Goal: Find contact information: Find contact information

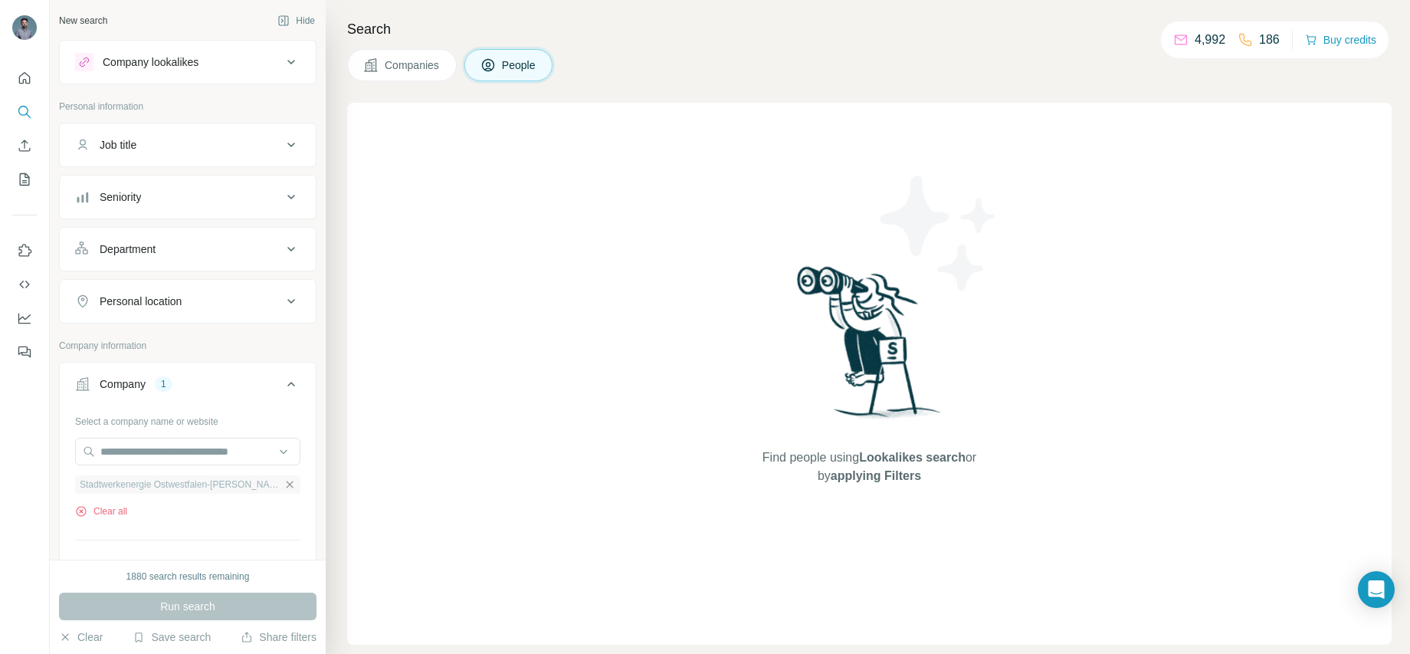
click at [287, 484] on icon "button" at bounding box center [290, 484] width 7 height 7
click at [206, 458] on input "text" at bounding box center [187, 452] width 225 height 28
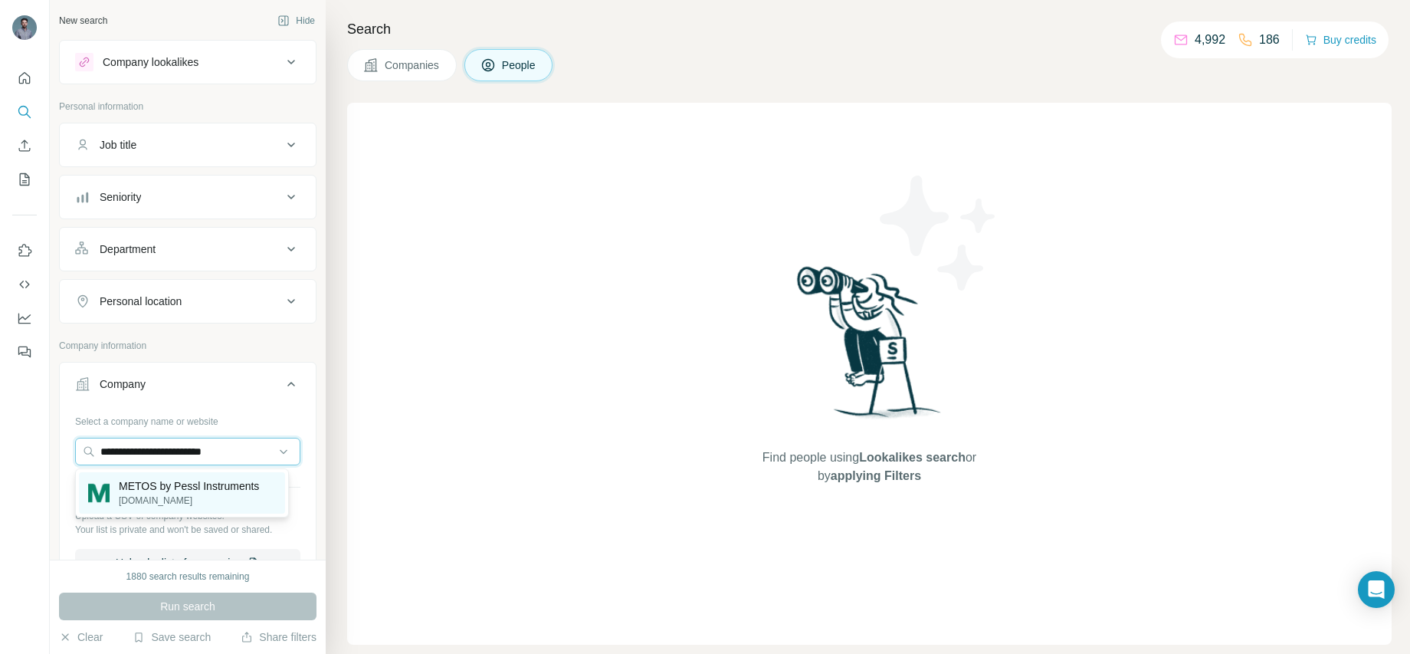
type input "**********"
click at [198, 486] on p "METOS by Pessl Instruments" at bounding box center [189, 485] width 140 height 15
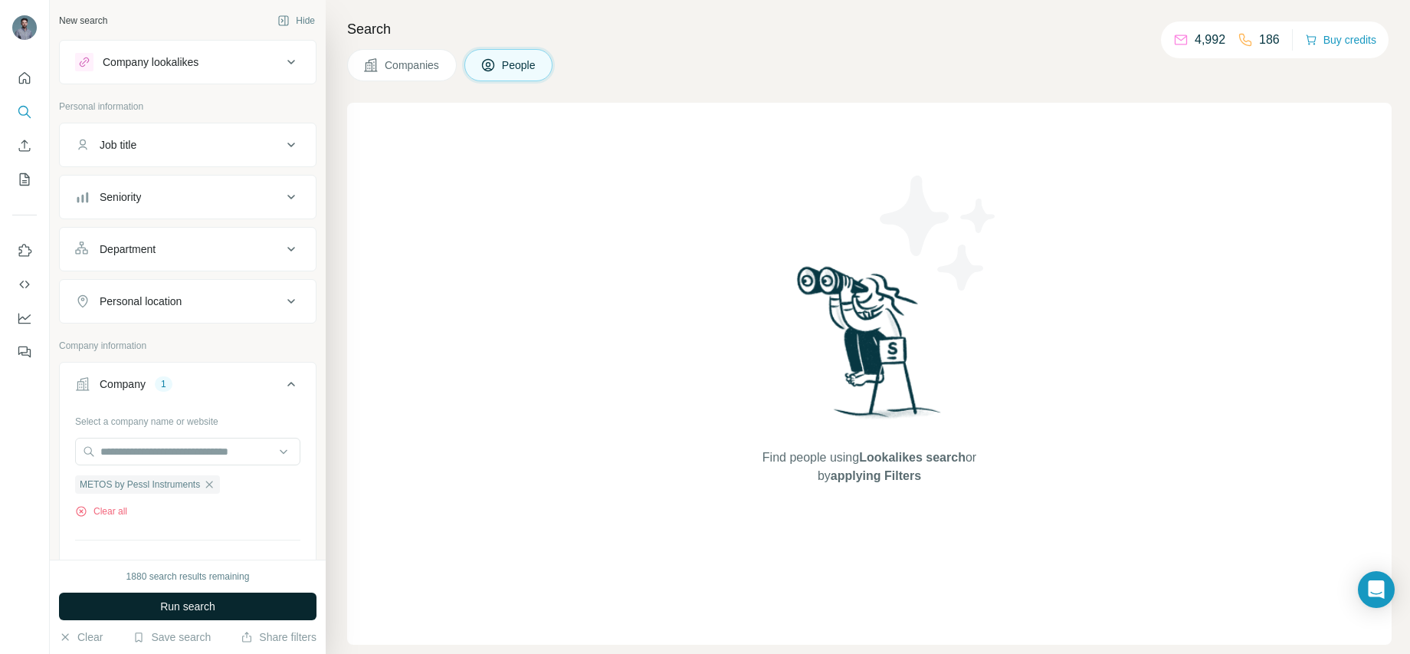
click at [198, 600] on span "Run search" at bounding box center [187, 606] width 55 height 15
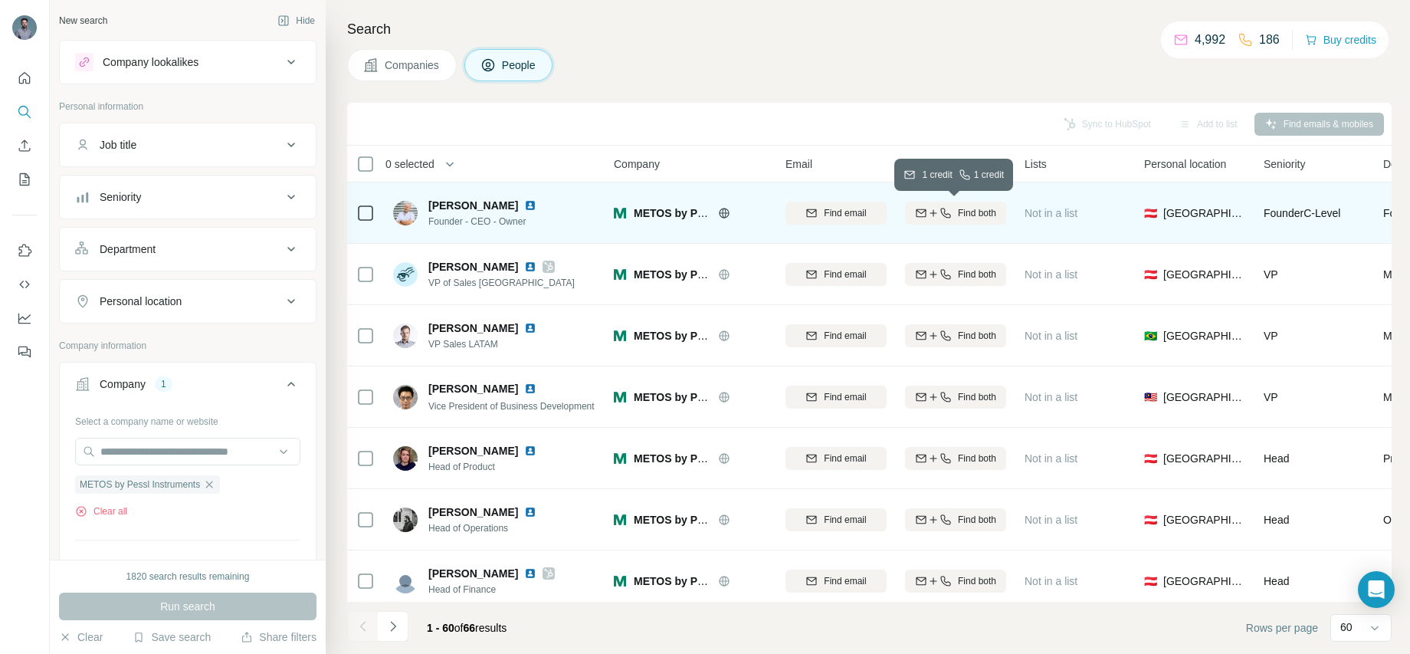
click at [952, 210] on div "Find both" at bounding box center [955, 213] width 101 height 14
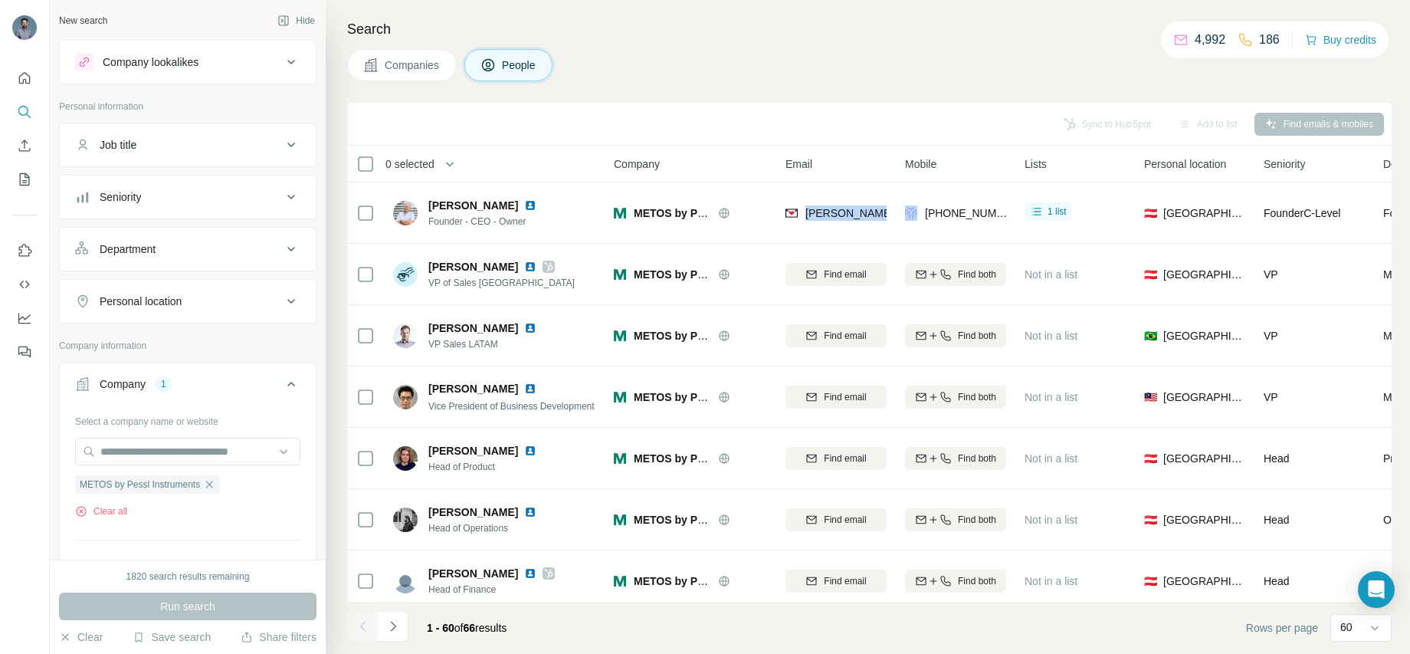
drag, startPoint x: 805, startPoint y: 200, endPoint x: 897, endPoint y: 219, distance: 93.2
click at [0, 0] on tr "[PERSON_NAME] Founder - CEO - Owner METOS by Pessl Instruments [PERSON_NAME][EM…" at bounding box center [0, 0] width 0 height 0
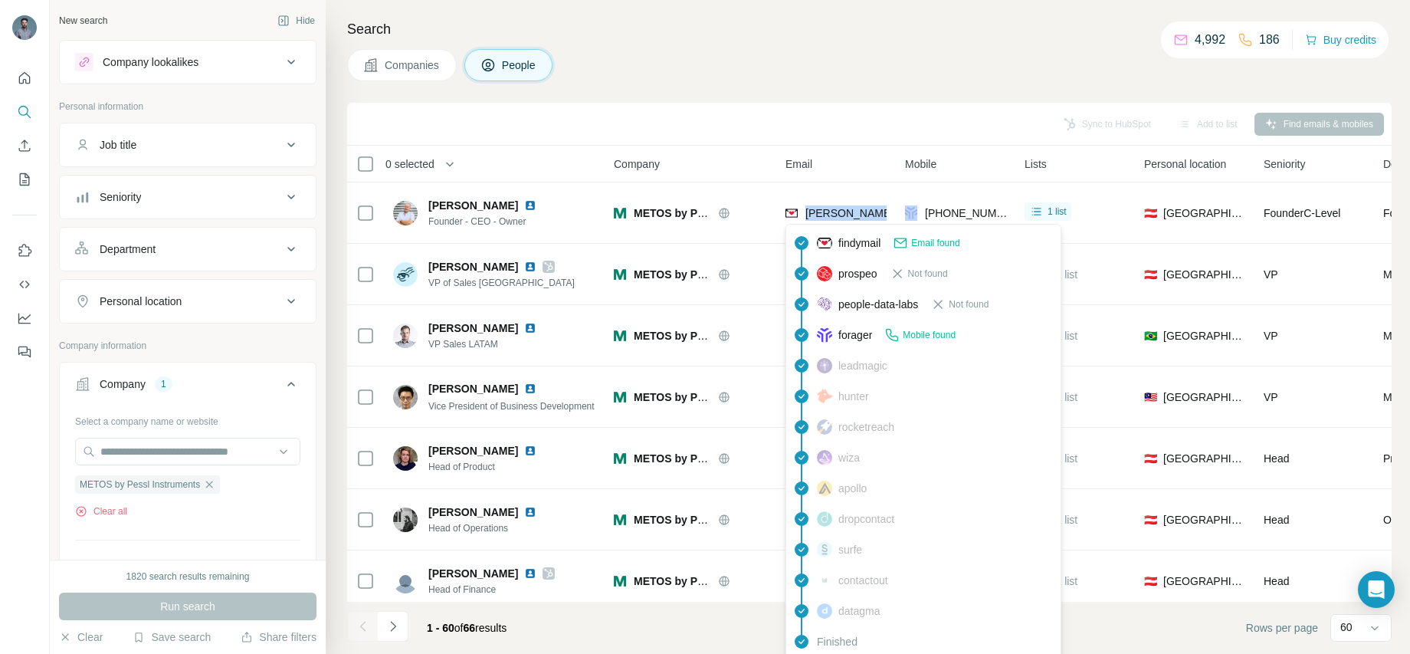
copy span "[PERSON_NAME][EMAIL_ADDRESS][PERSON_NAME][DOMAIN_NAME]"
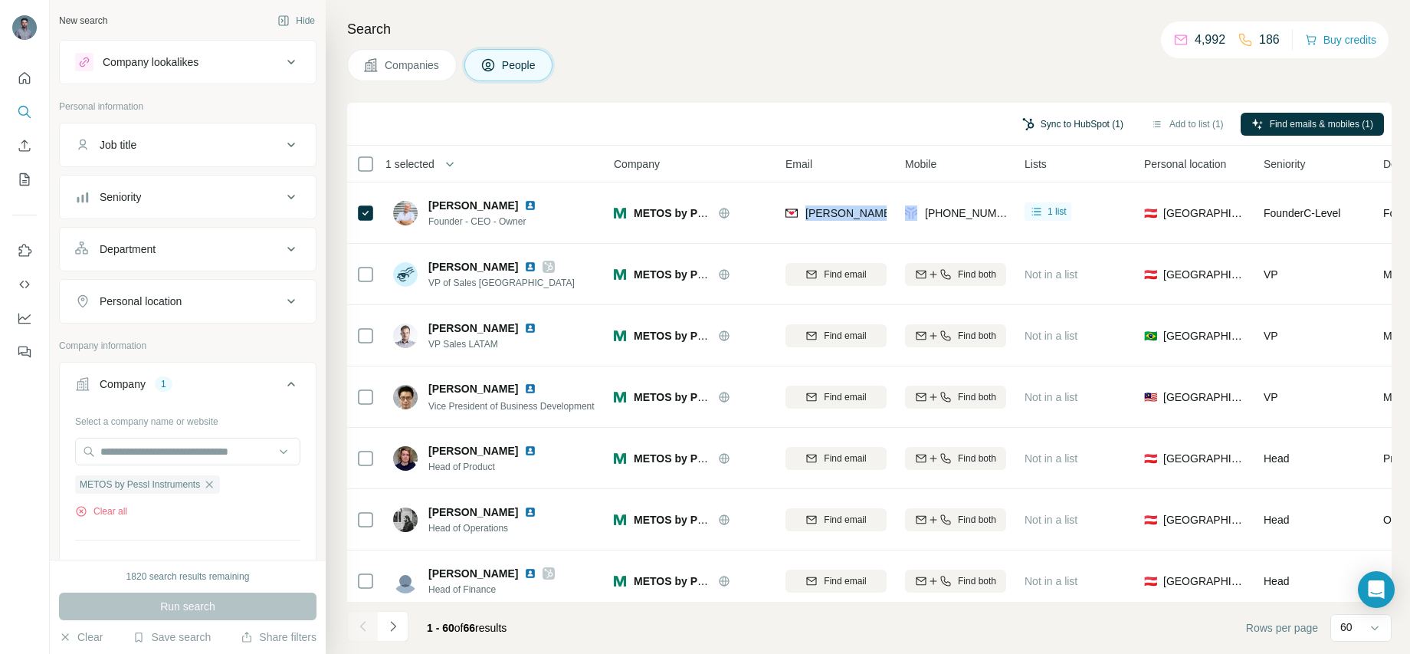
click at [1089, 123] on button "Sync to HubSpot (1)" at bounding box center [1073, 124] width 123 height 23
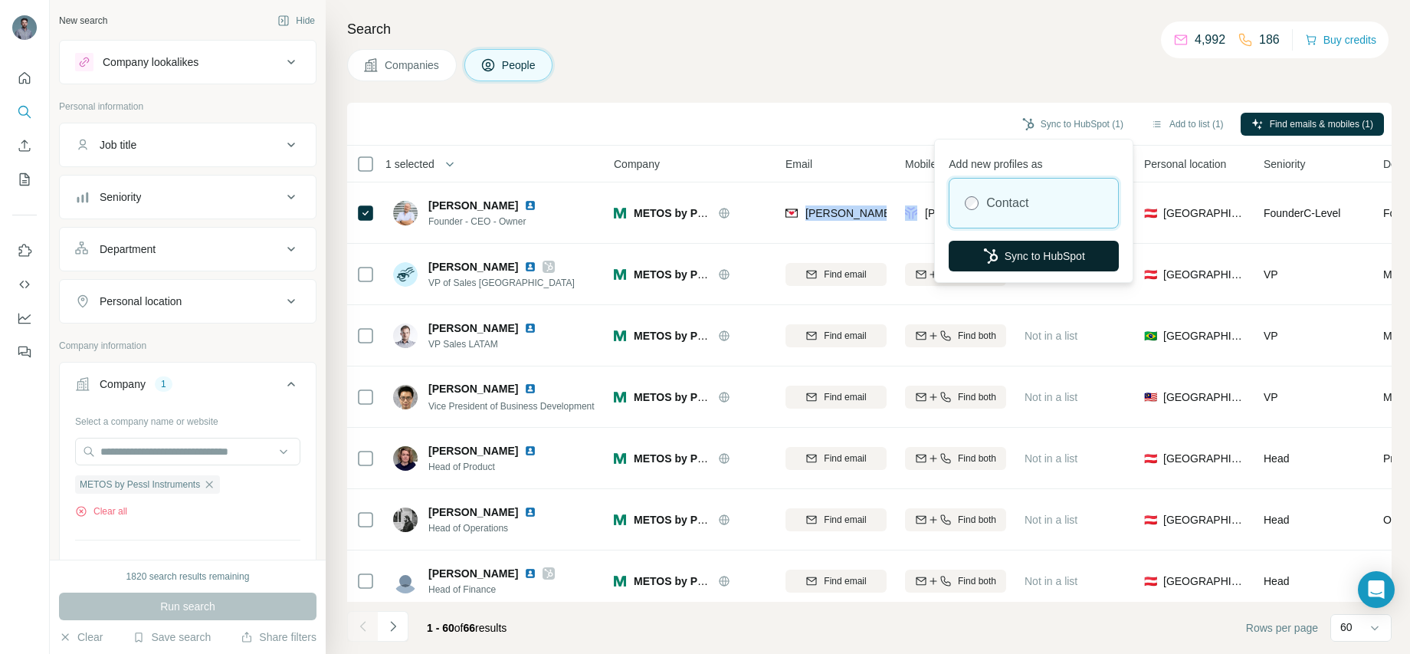
click at [1072, 258] on button "Sync to HubSpot" at bounding box center [1034, 256] width 170 height 31
